Goal: Information Seeking & Learning: Learn about a topic

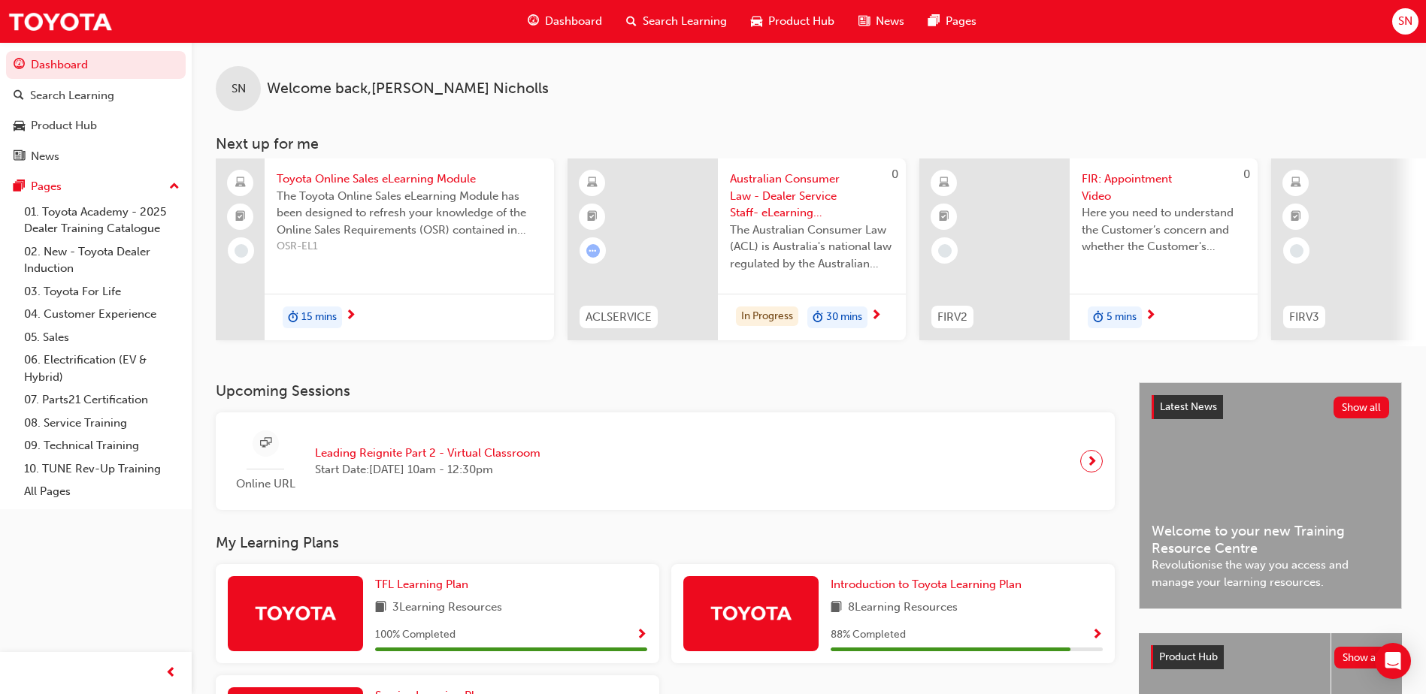
scroll to position [204, 0]
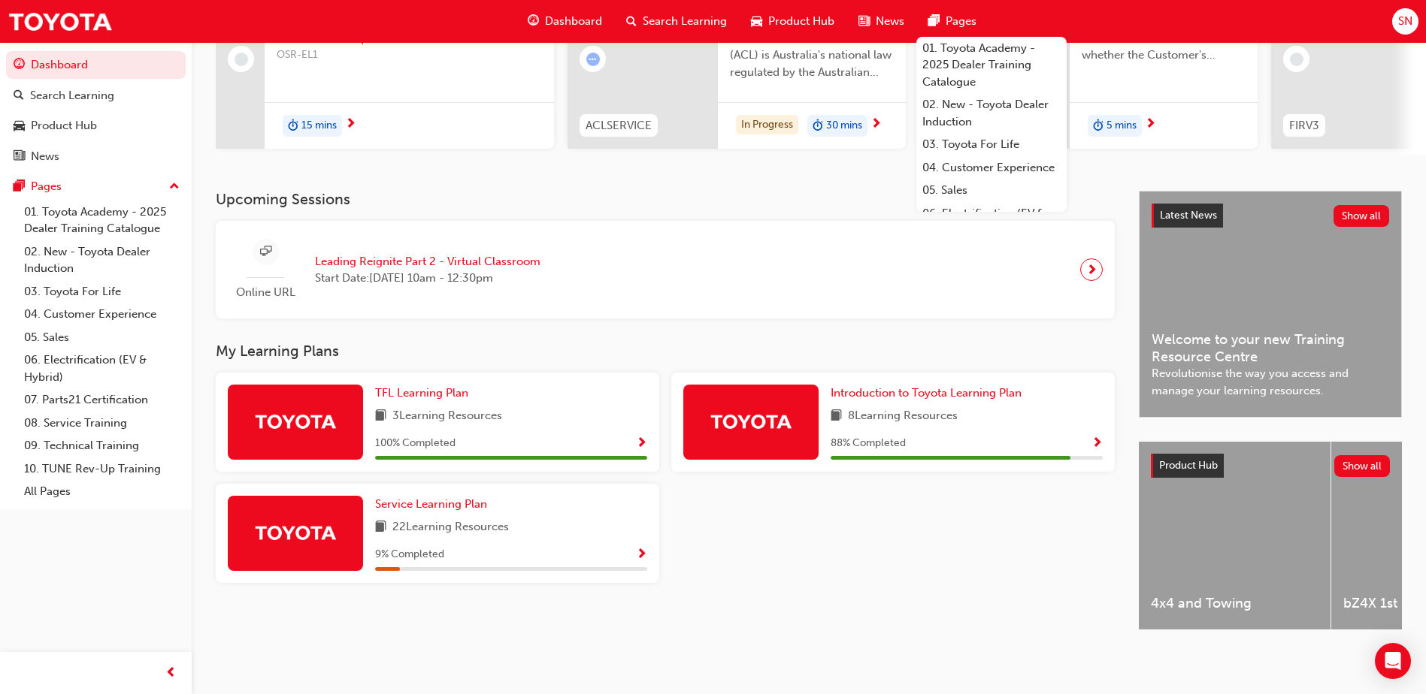
click at [705, 24] on span "Search Learning" at bounding box center [685, 21] width 84 height 17
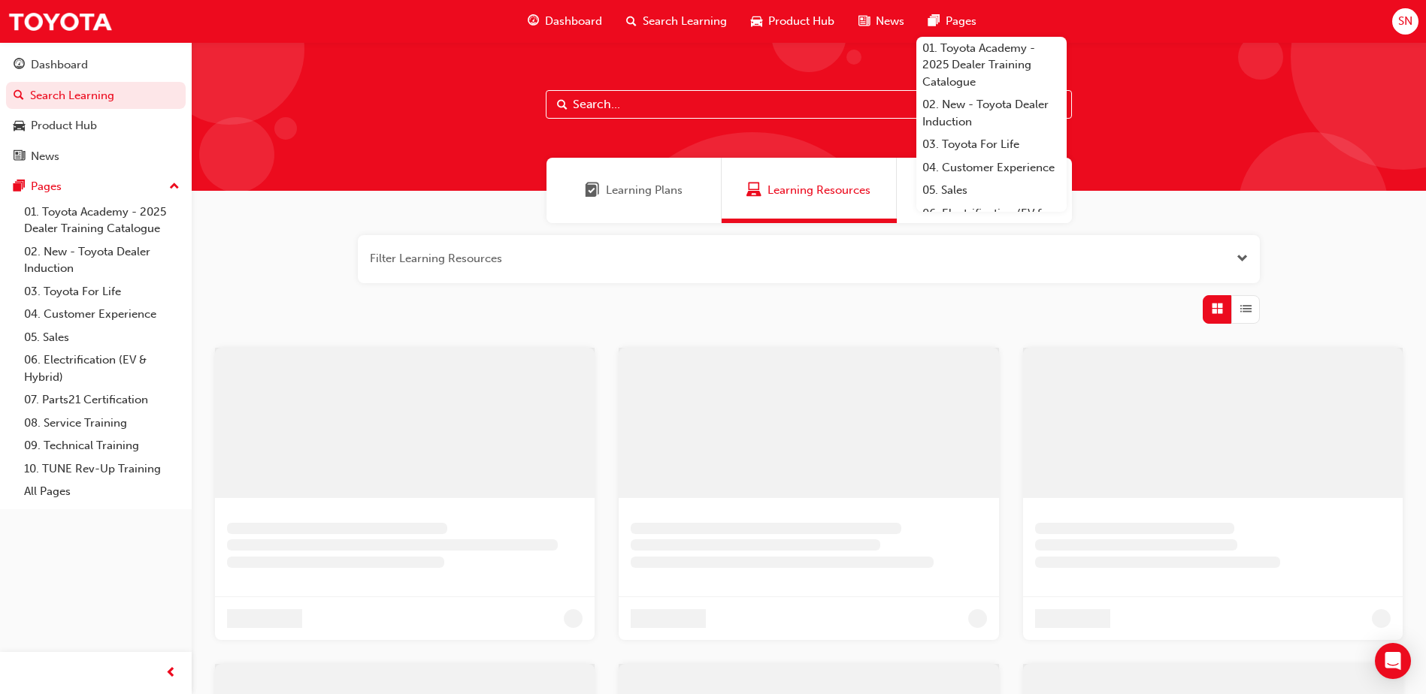
click at [612, 104] on input "text" at bounding box center [809, 104] width 526 height 29
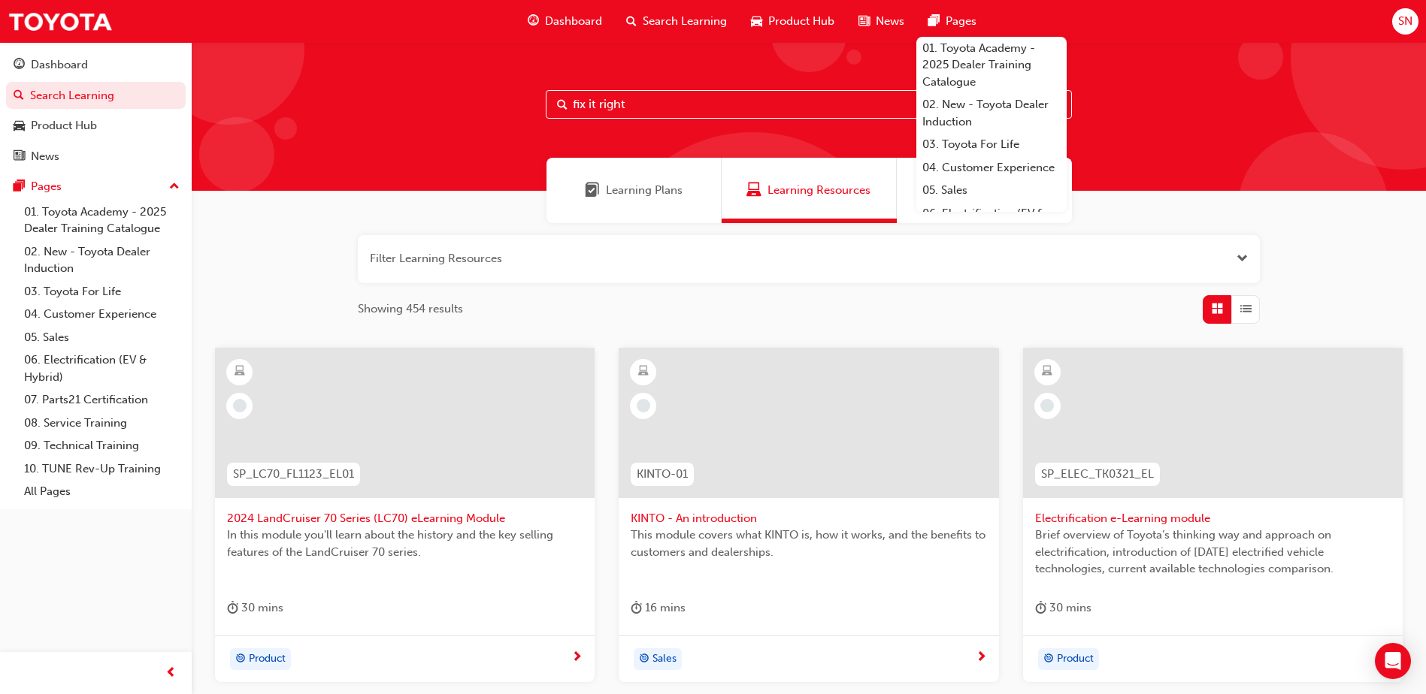
type input "fix it right"
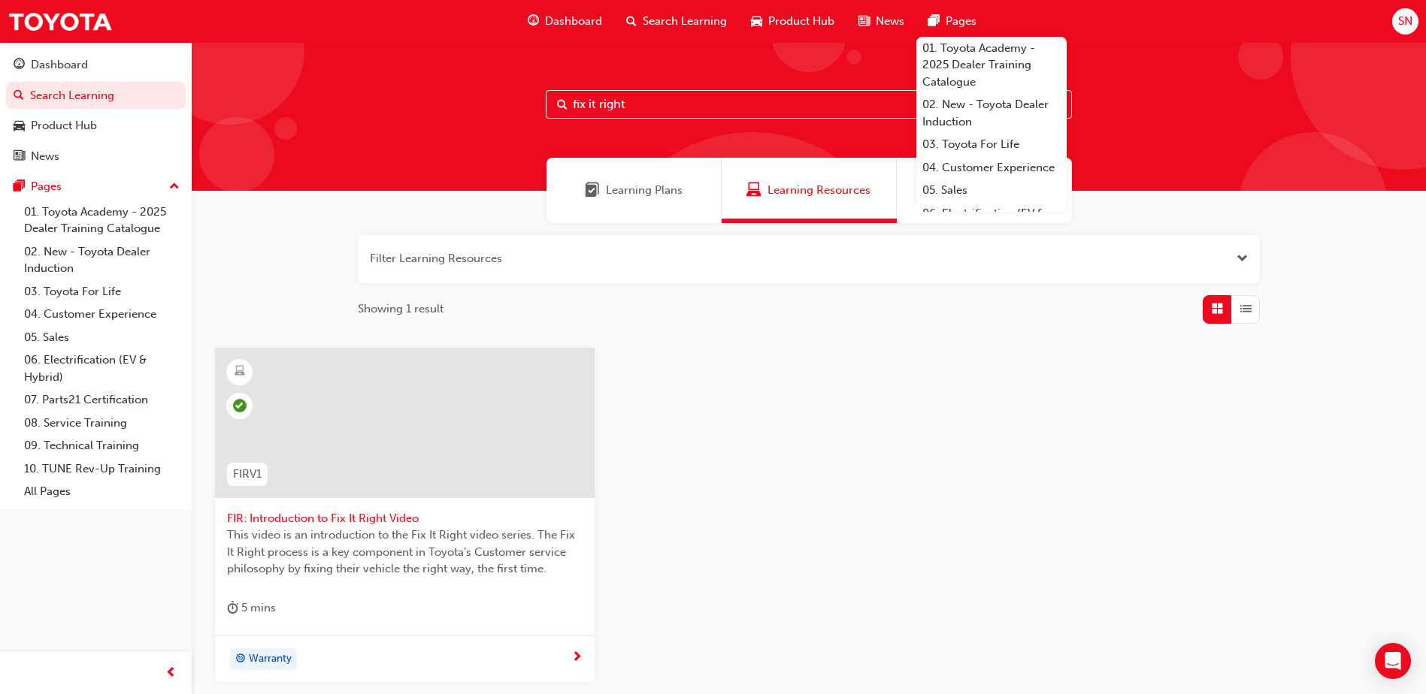
click at [279, 522] on span "FIR: Introduction to Fix It Right Video" at bounding box center [404, 518] width 355 height 17
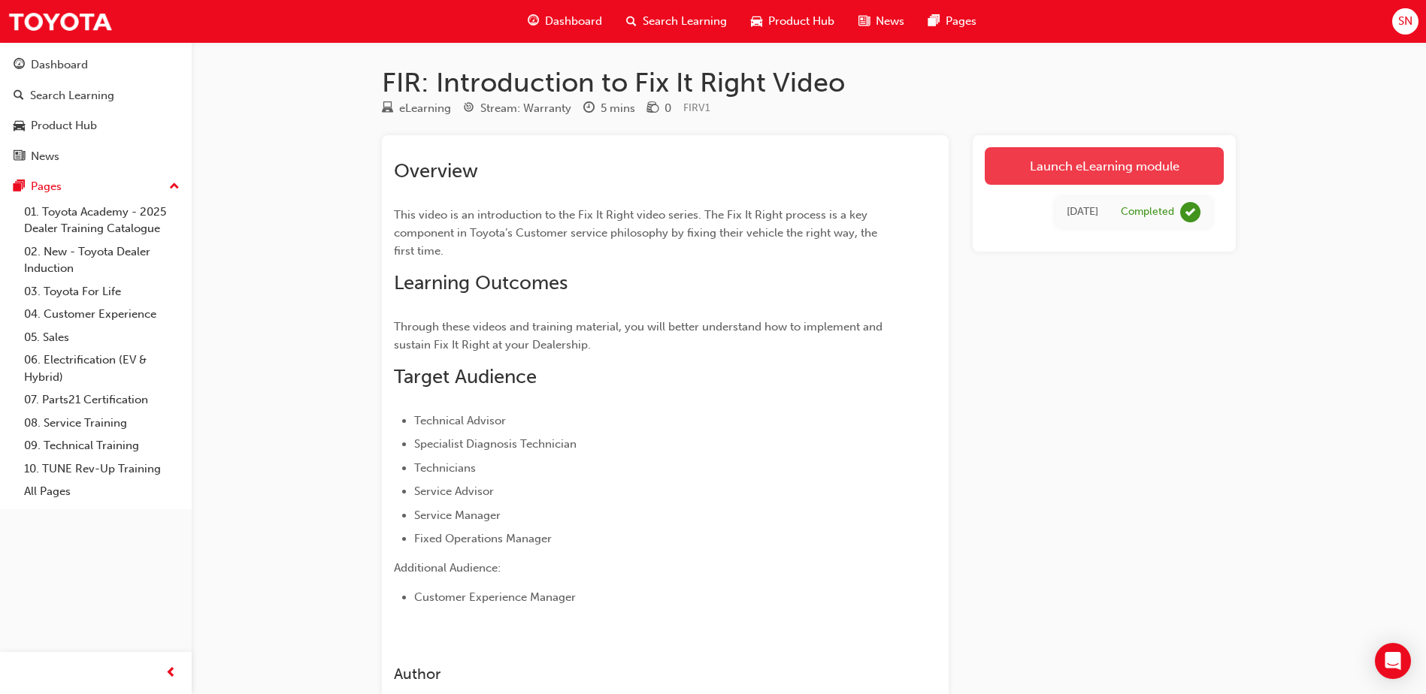
click at [1153, 165] on link "Launch eLearning module" at bounding box center [1103, 166] width 239 height 38
